Goal: Task Accomplishment & Management: Manage account settings

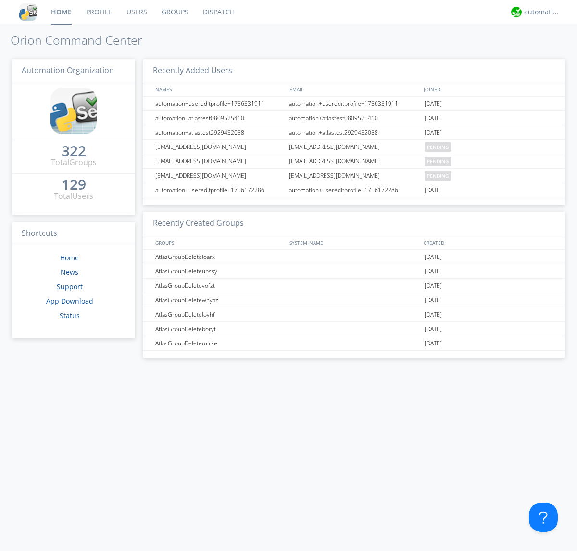
click at [174, 12] on link "Groups" at bounding box center [174, 12] width 41 height 24
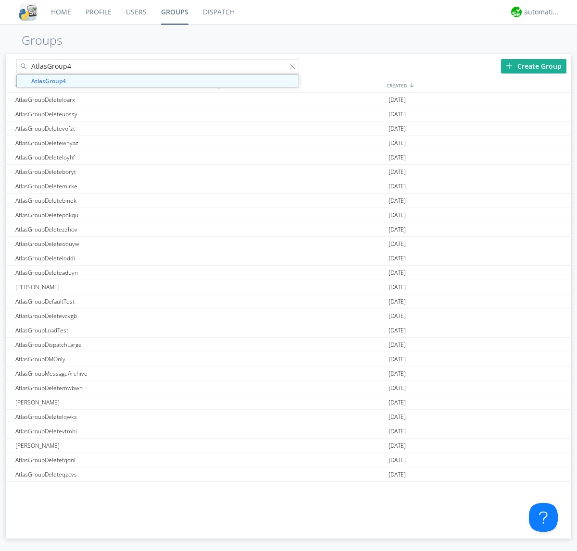
type input "AtlasGroup4"
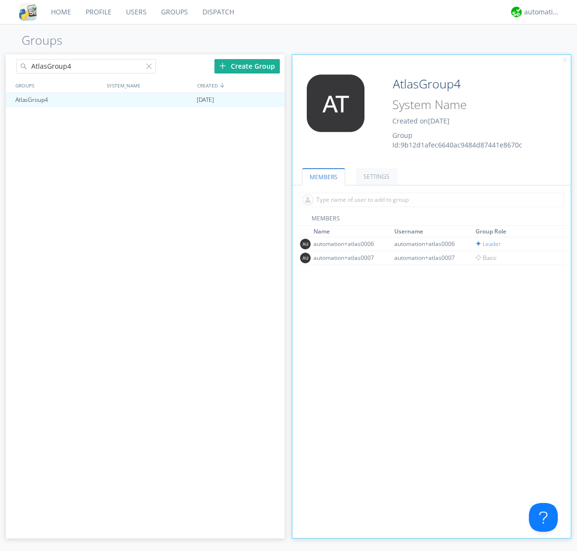
click at [375, 176] on link "SETTINGS" at bounding box center [376, 176] width 41 height 17
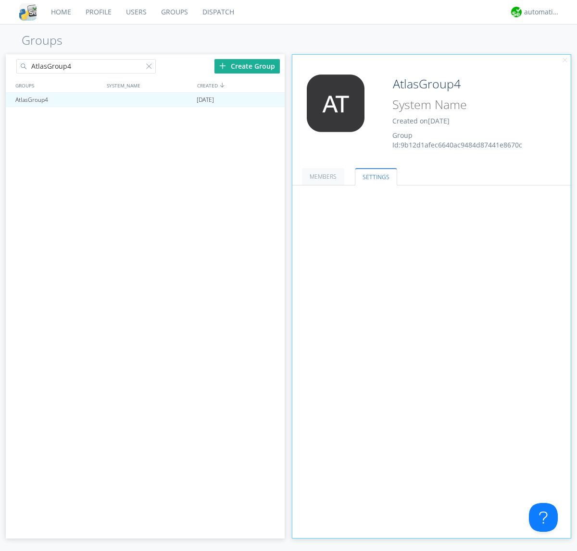
click at [0, 0] on button "Everyone" at bounding box center [0, 0] width 0 height 0
click at [0, 0] on link "Leaders only" at bounding box center [0, 0] width 0 height 0
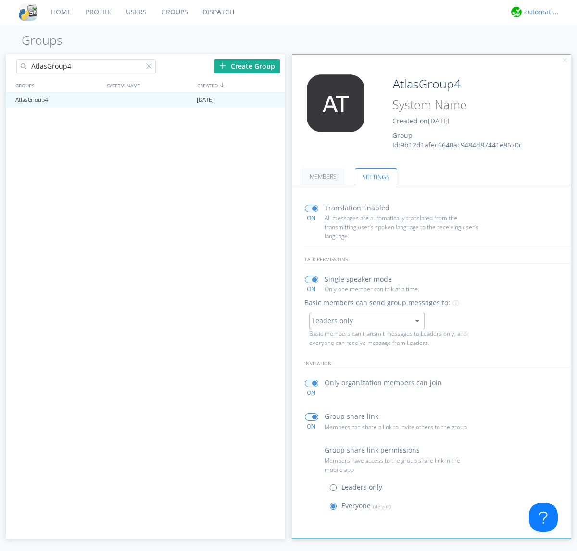
click at [539, 12] on div "automation+atlas" at bounding box center [542, 12] width 36 height 10
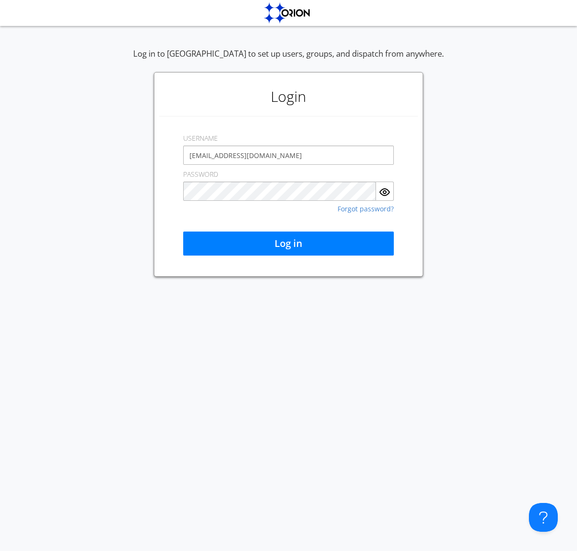
type input "[EMAIL_ADDRESS][DOMAIN_NAME]"
click at [288, 244] on button "Log in" at bounding box center [288, 244] width 211 height 24
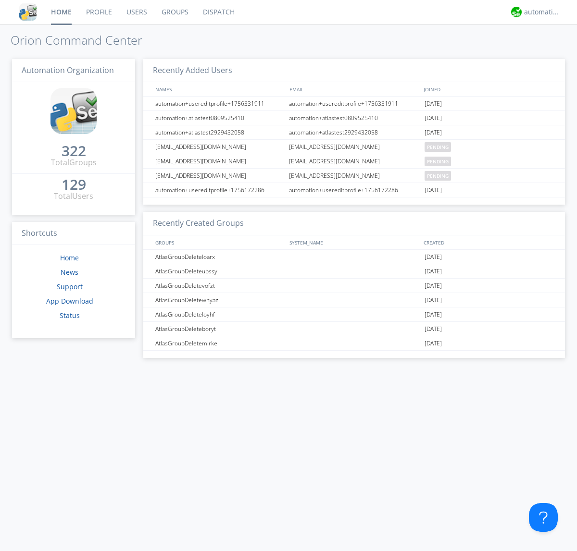
click at [174, 12] on link "Groups" at bounding box center [174, 12] width 41 height 24
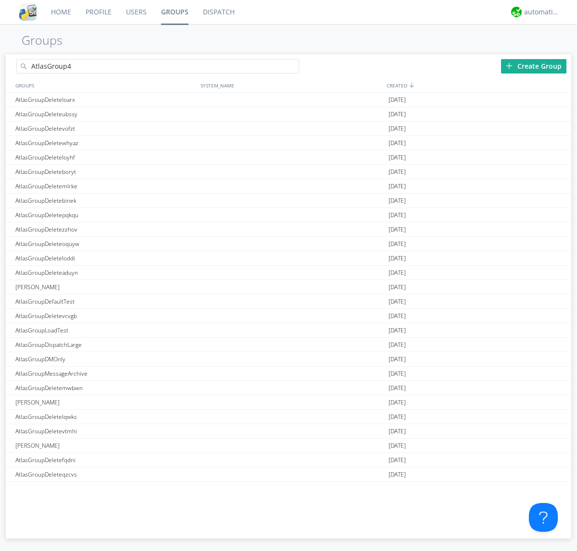
type input "AtlasGroup4"
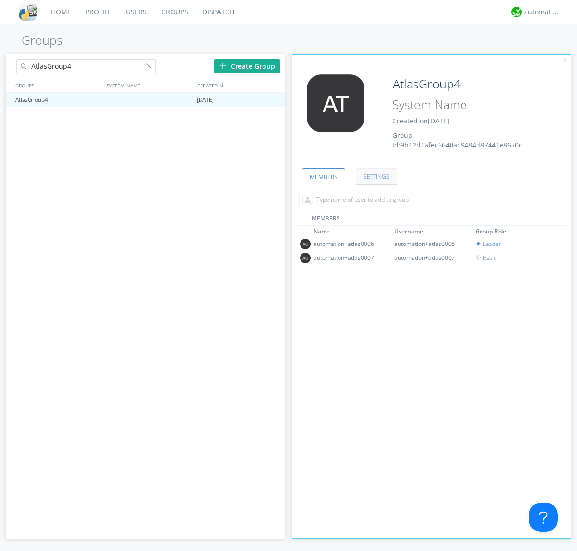
click at [375, 176] on link "SETTINGS" at bounding box center [376, 176] width 41 height 17
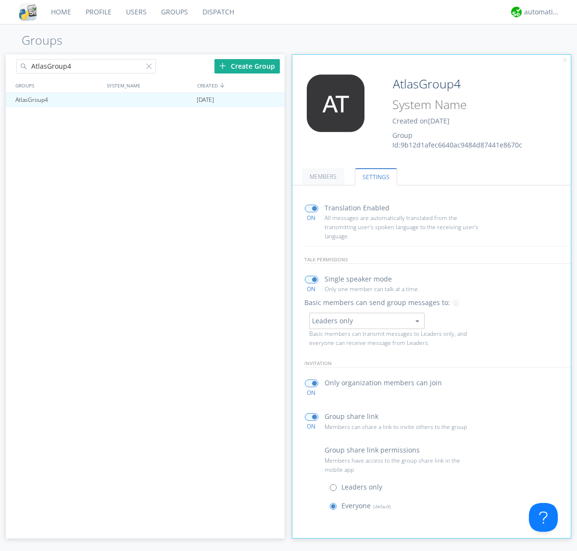
click at [366, 321] on button "Leaders only" at bounding box center [366, 321] width 115 height 16
click at [0, 0] on link "No One (Direct Messages Only)" at bounding box center [0, 0] width 0 height 0
click at [366, 321] on button "No One (Direct Messages Only)" at bounding box center [366, 321] width 115 height 16
click at [0, 0] on link "Everyone" at bounding box center [0, 0] width 0 height 0
click at [539, 12] on div "automation+atlas" at bounding box center [542, 12] width 36 height 10
